Goal: Task Accomplishment & Management: Manage account settings

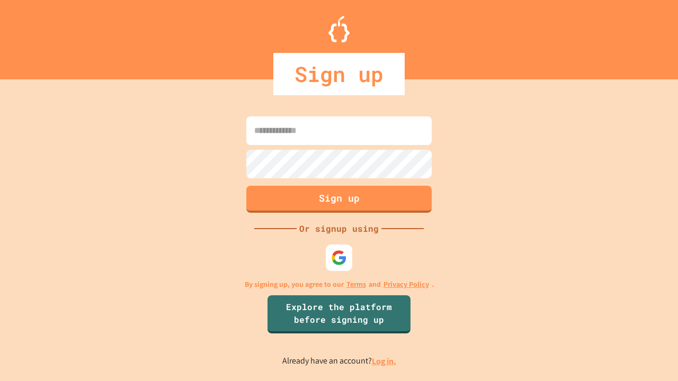
click at [385, 361] on link "Log in." at bounding box center [384, 361] width 24 height 11
